Goal: Task Accomplishment & Management: Manage account settings

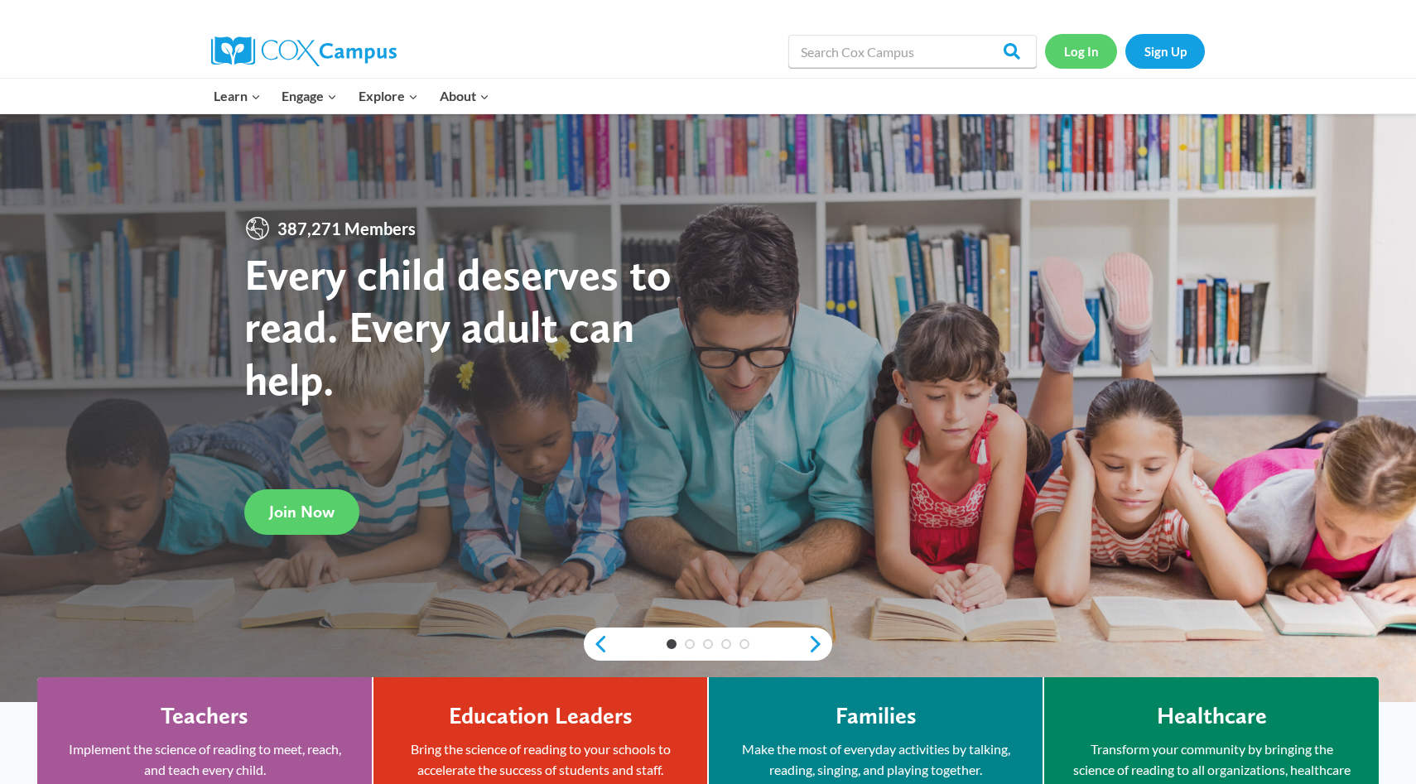
click at [1083, 52] on link "Log In" at bounding box center [1081, 51] width 72 height 34
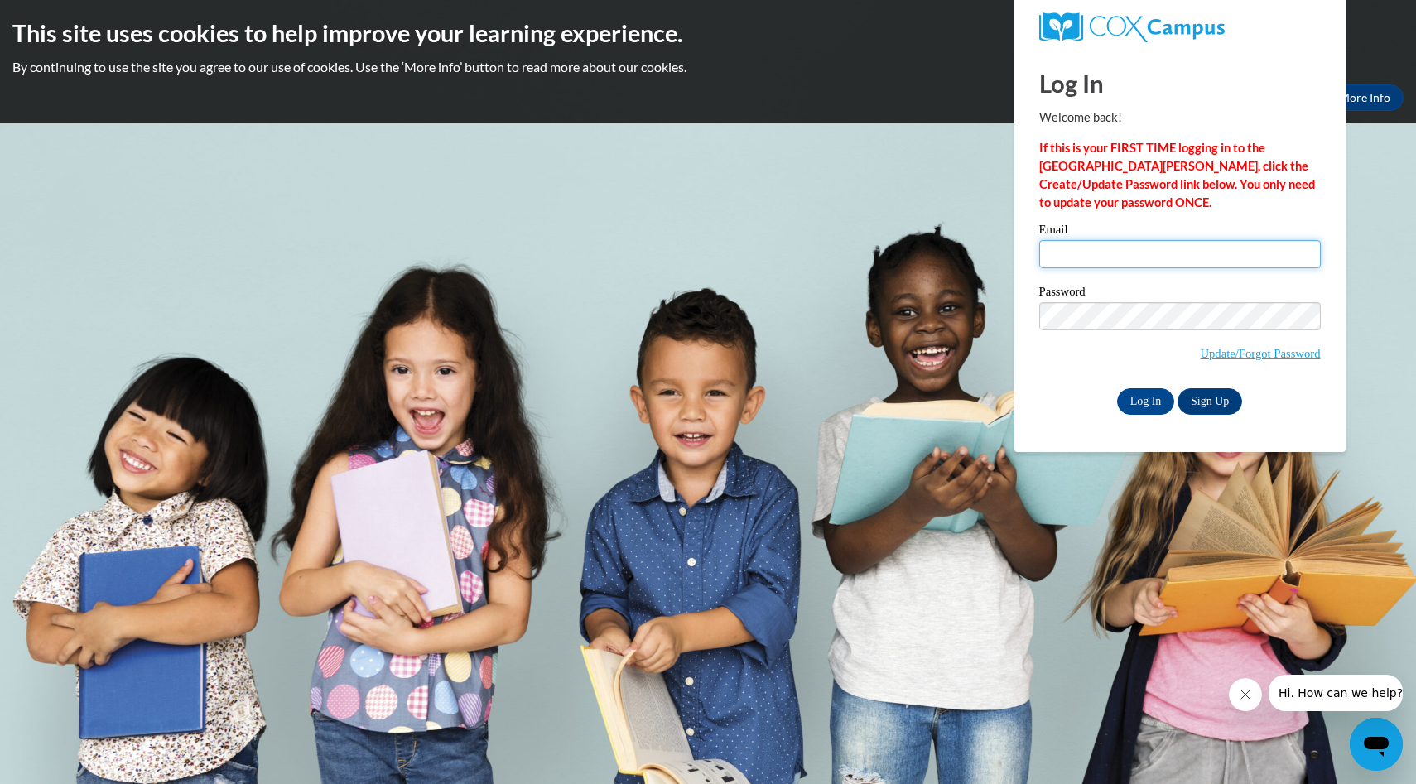
click at [1182, 252] on input "Email" at bounding box center [1179, 254] width 281 height 28
type input "awinfrey@kippmetroatlanta.org"
click at [1124, 406] on input "Log In" at bounding box center [1146, 401] width 58 height 26
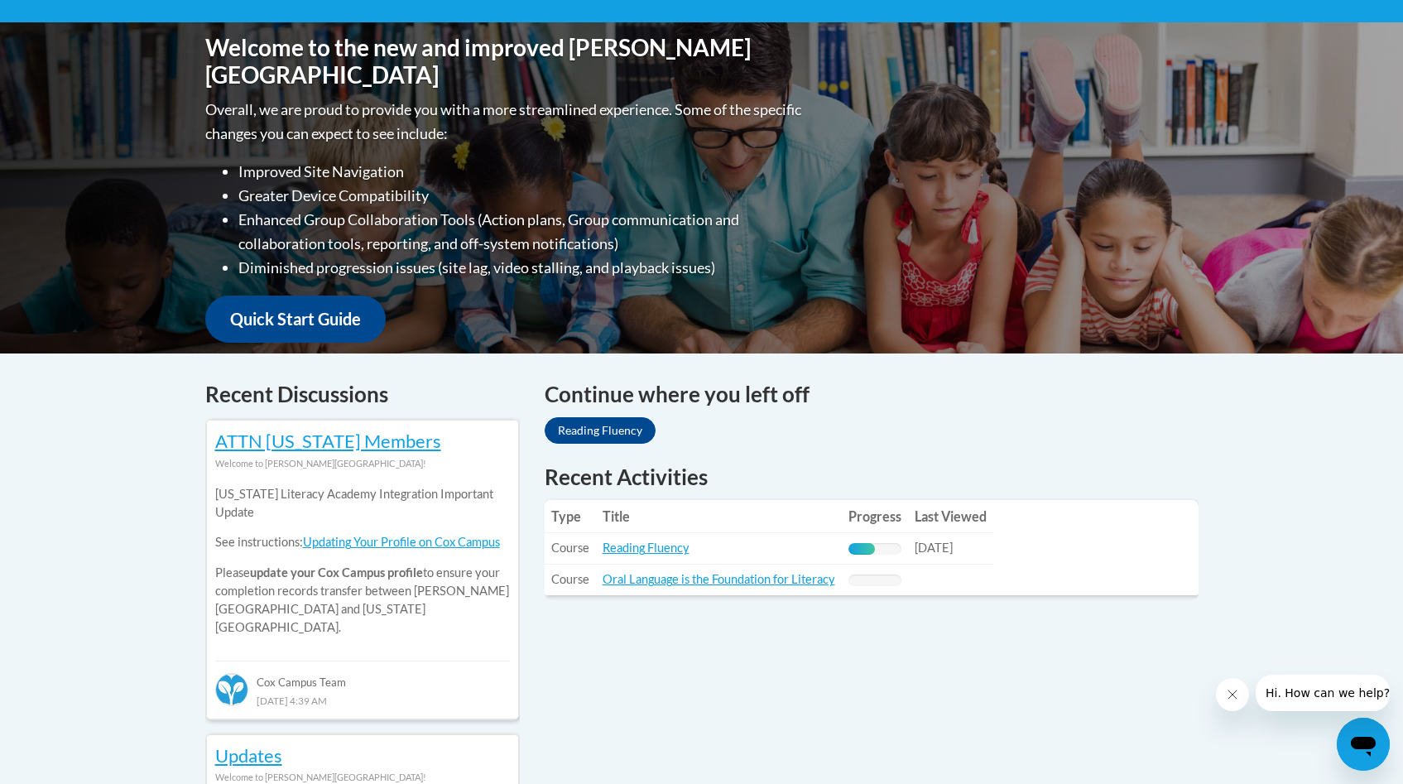
scroll to position [357, 0]
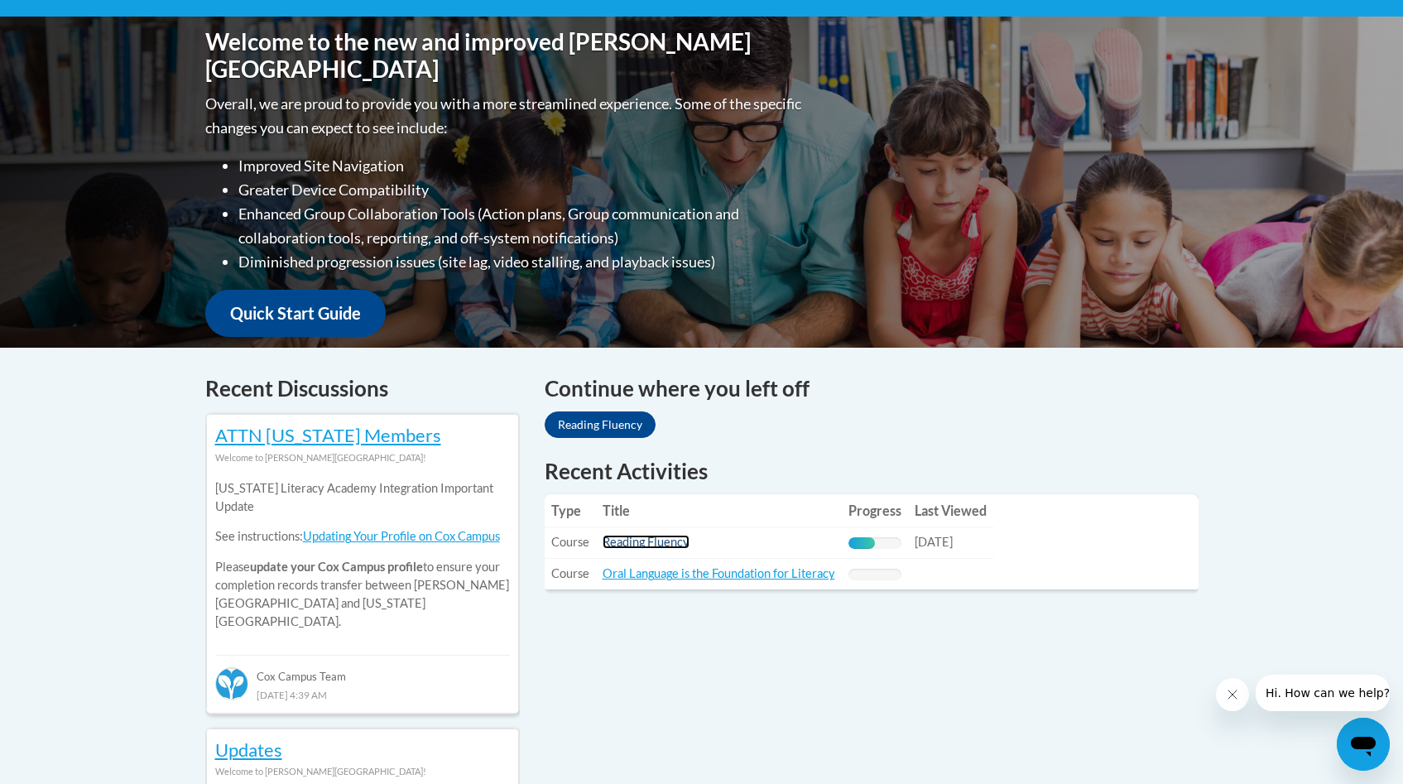
click at [637, 546] on link "Reading Fluency" at bounding box center [646, 542] width 87 height 14
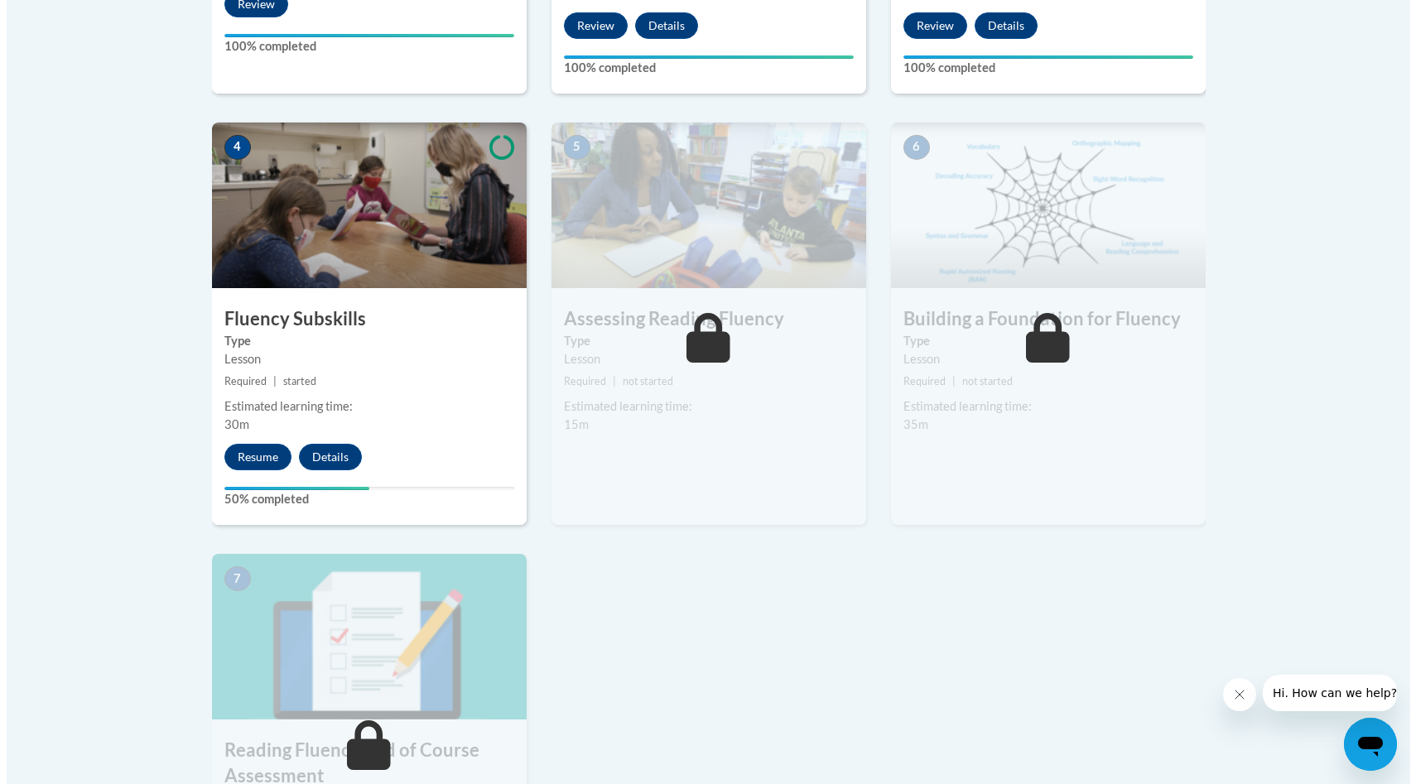
scroll to position [1171, 0]
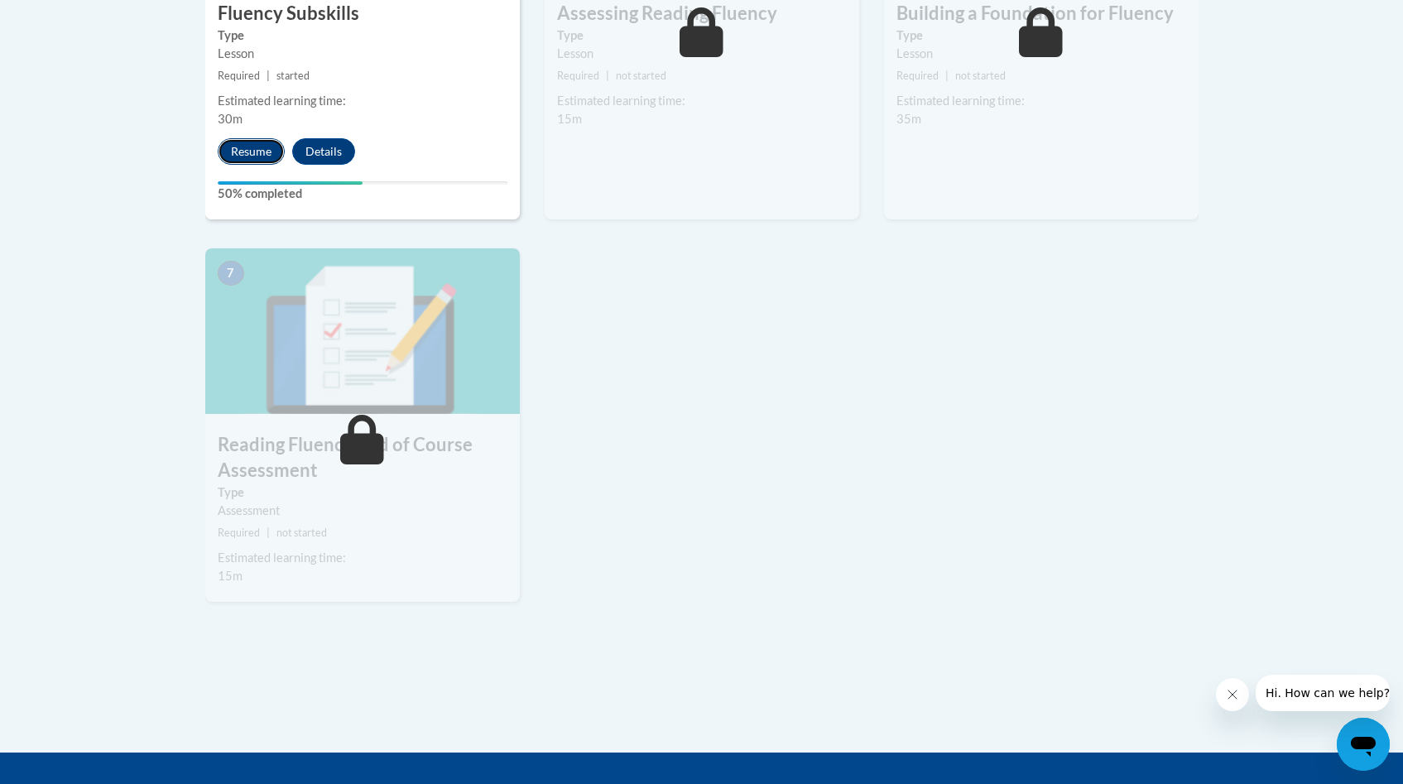
click at [252, 146] on button "Resume" at bounding box center [251, 151] width 67 height 26
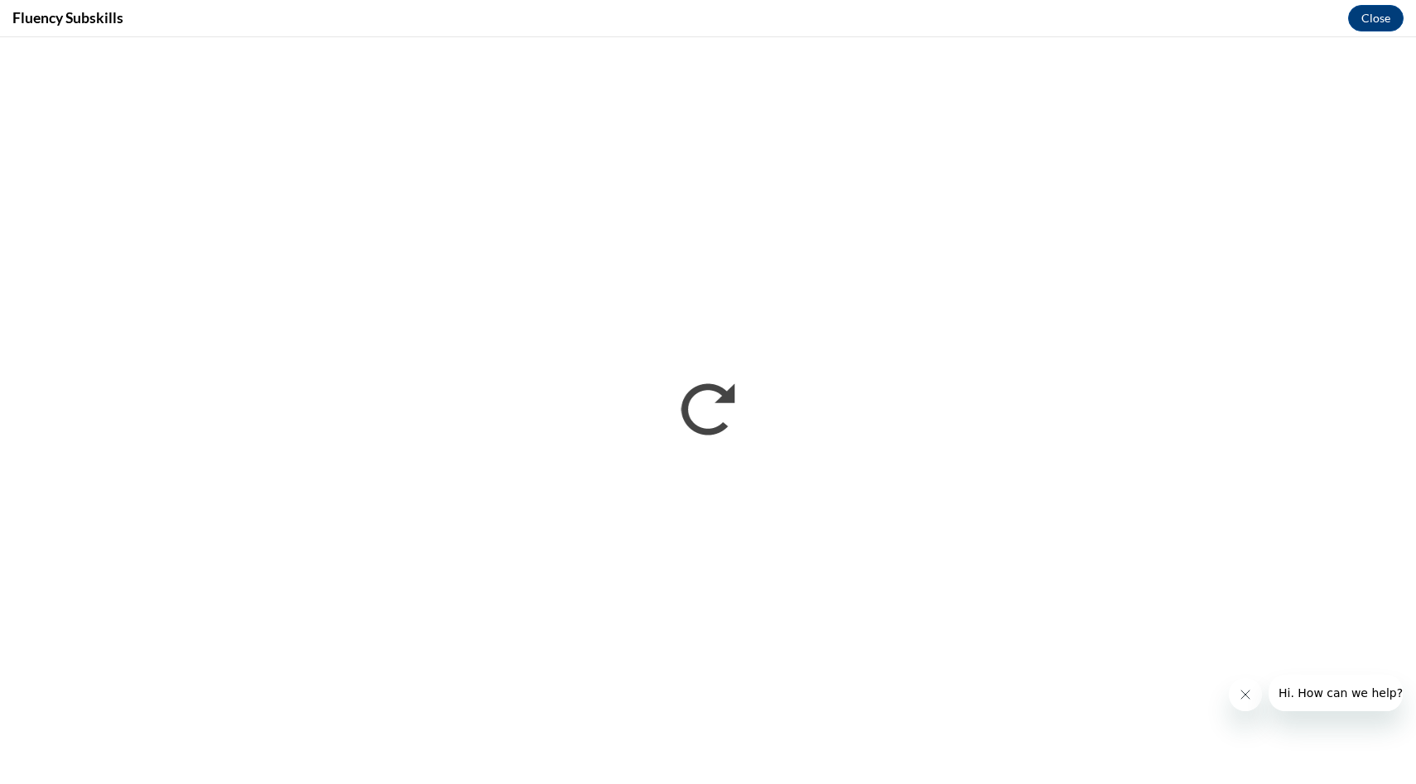
scroll to position [0, 0]
